Goal: Transaction & Acquisition: Purchase product/service

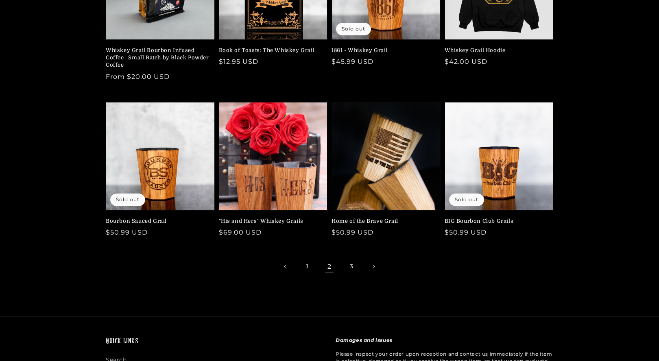
scroll to position [167, 0]
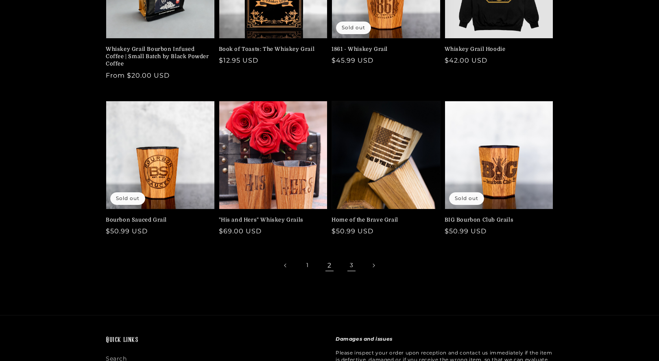
click at [353, 267] on link "3" at bounding box center [352, 266] width 18 height 18
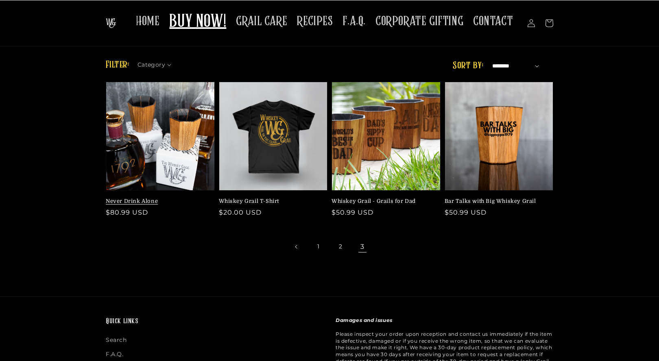
scroll to position [14, 0]
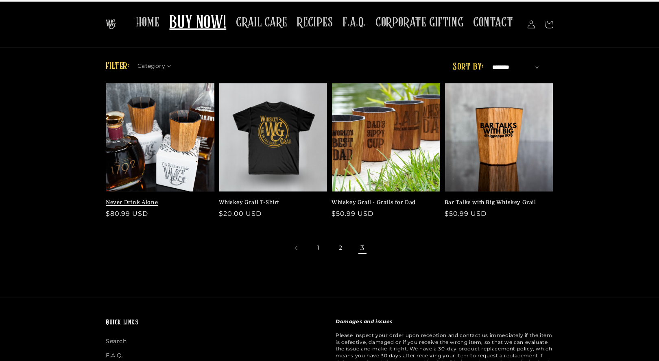
click at [135, 199] on link "Never Drink Alone" at bounding box center [158, 202] width 104 height 7
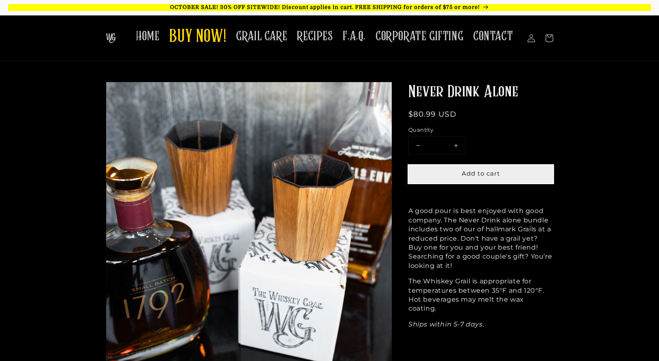
scroll to position [0, 0]
click at [463, 173] on span "Add to cart" at bounding box center [481, 174] width 38 height 8
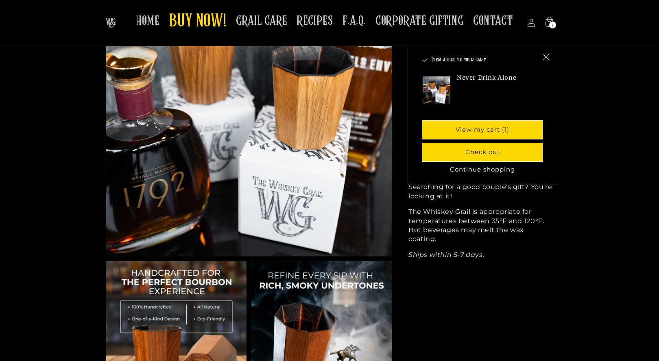
scroll to position [90, 0]
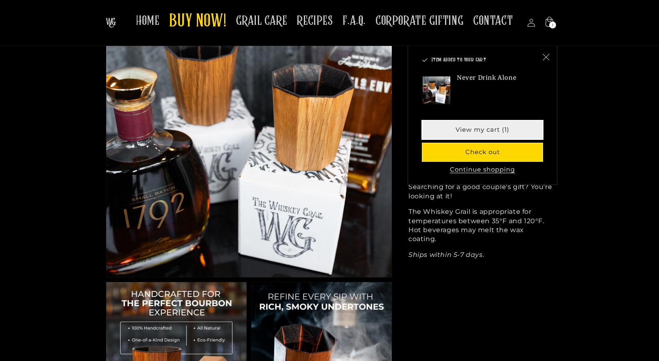
click at [490, 131] on link "View my cart (1)" at bounding box center [483, 130] width 120 height 18
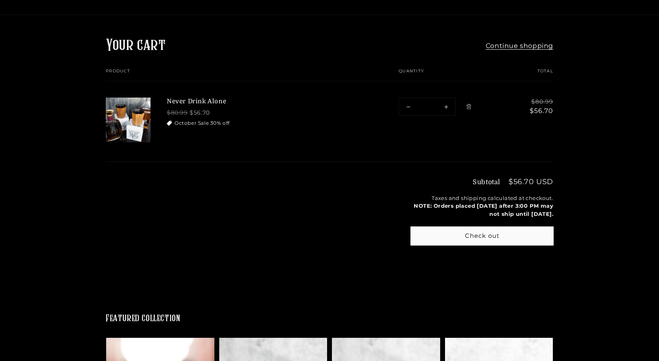
scroll to position [60, 0]
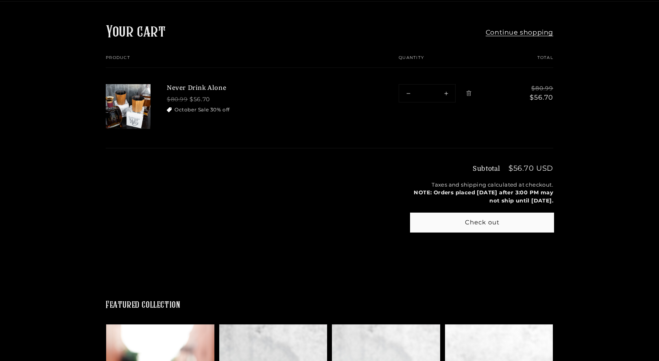
click at [490, 218] on button "Check out" at bounding box center [482, 223] width 142 height 18
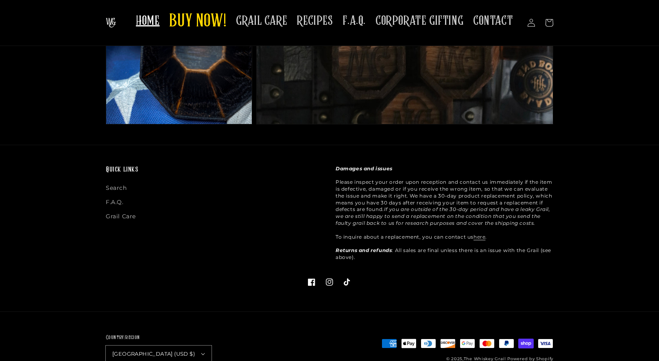
scroll to position [2117, 0]
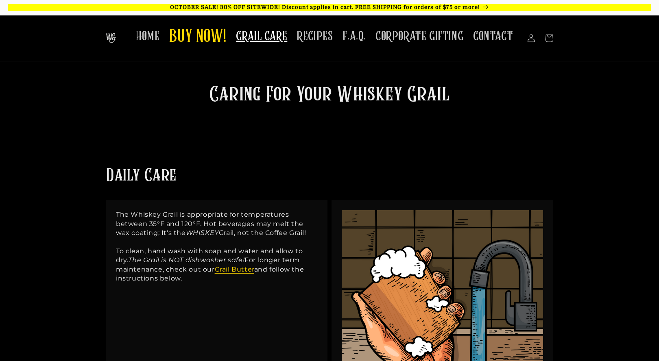
click at [236, 267] on link "Grail Butter" at bounding box center [234, 270] width 39 height 8
